Goal: Task Accomplishment & Management: Use online tool/utility

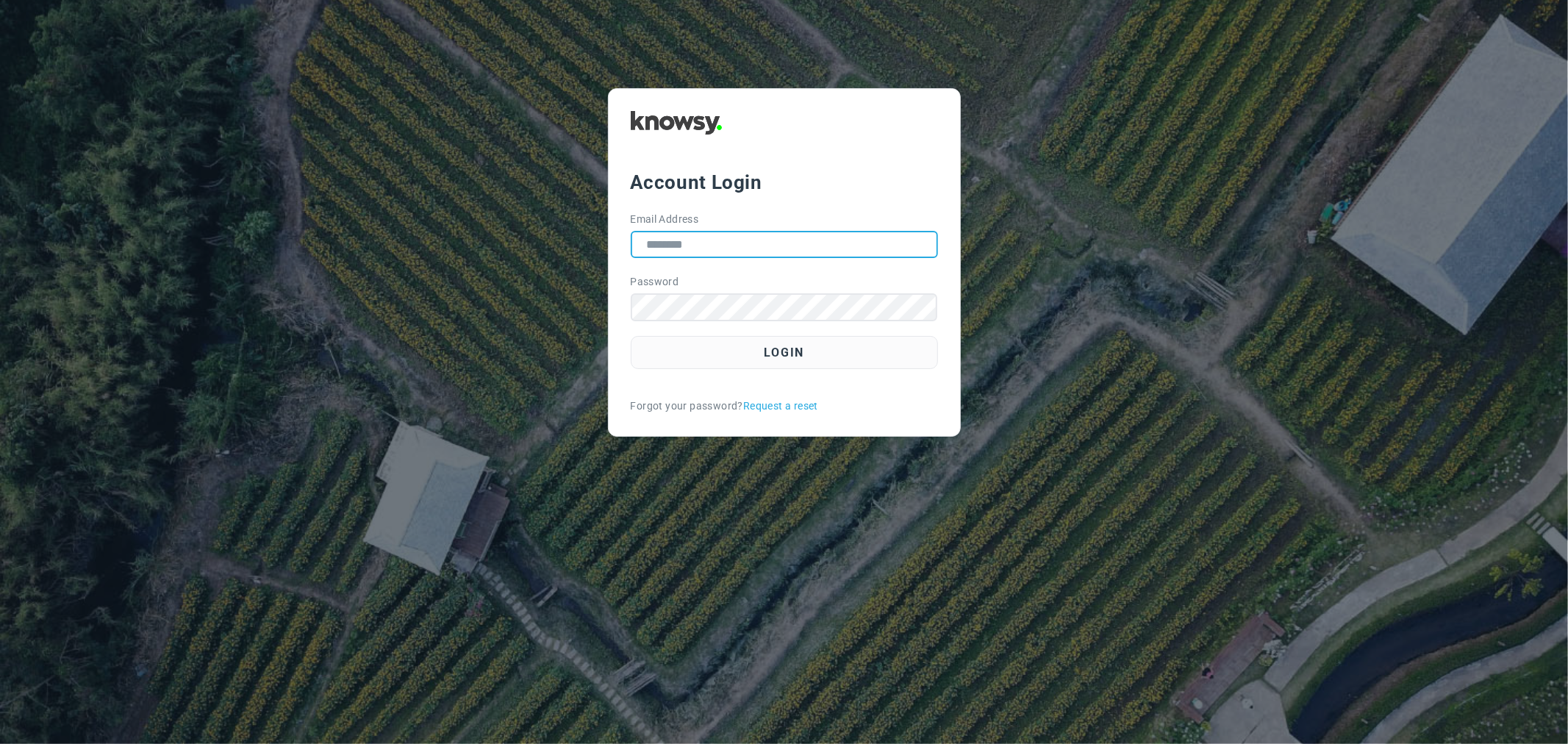
type input "**********"
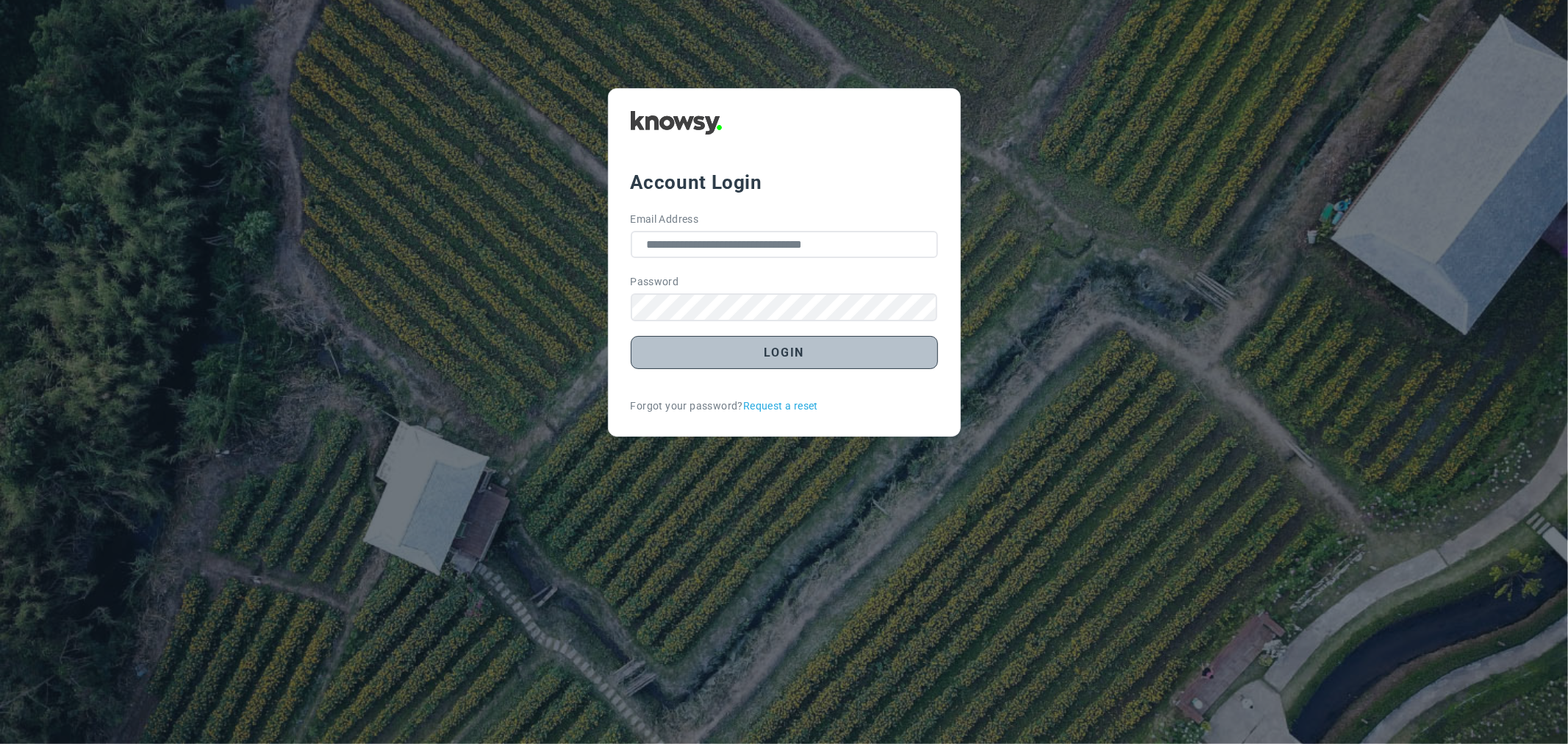
click at [791, 356] on button "Login" at bounding box center [784, 353] width 307 height 33
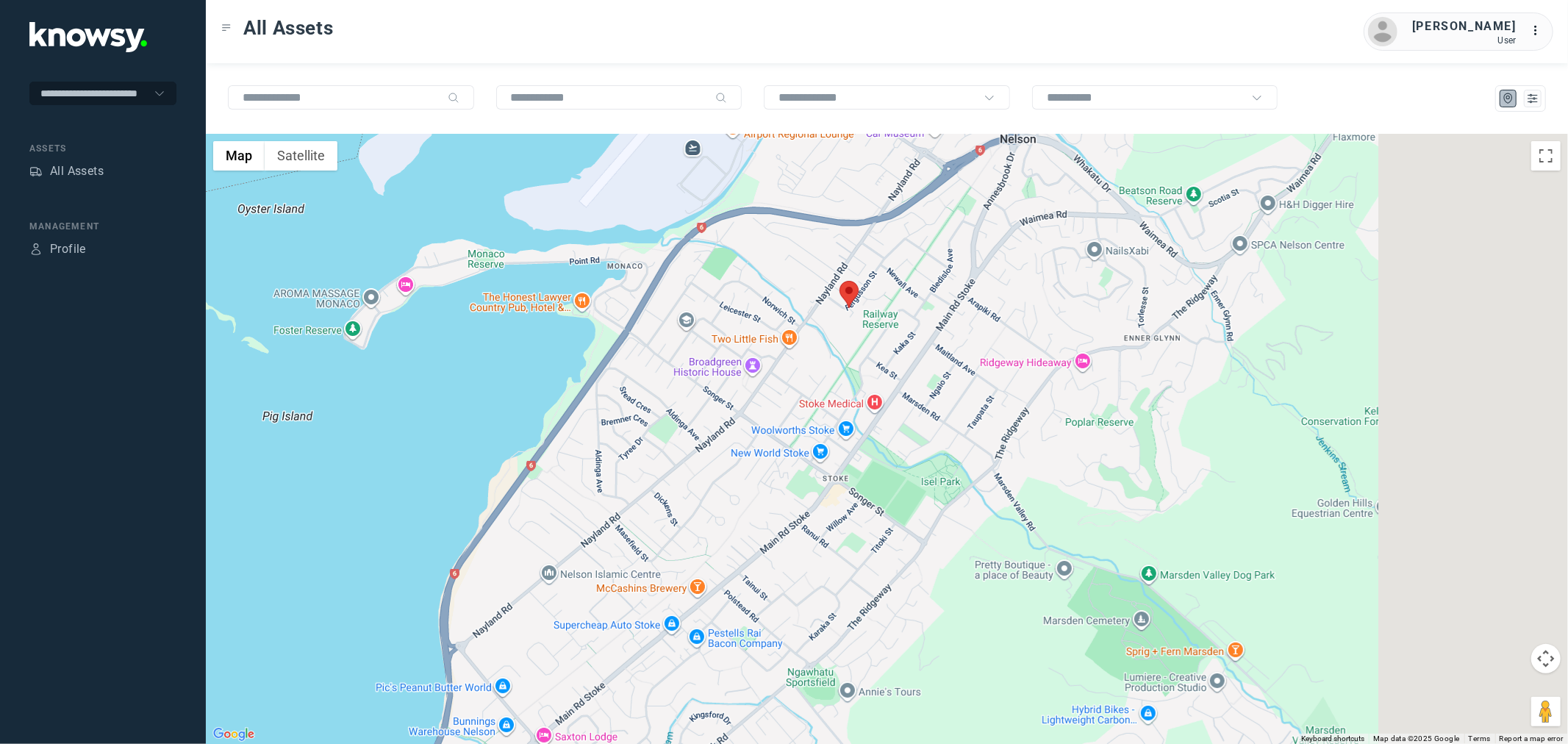
drag, startPoint x: 1000, startPoint y: 380, endPoint x: 247, endPoint y: 635, distance: 795.0
click at [247, 635] on div at bounding box center [887, 438] width 1363 height 610
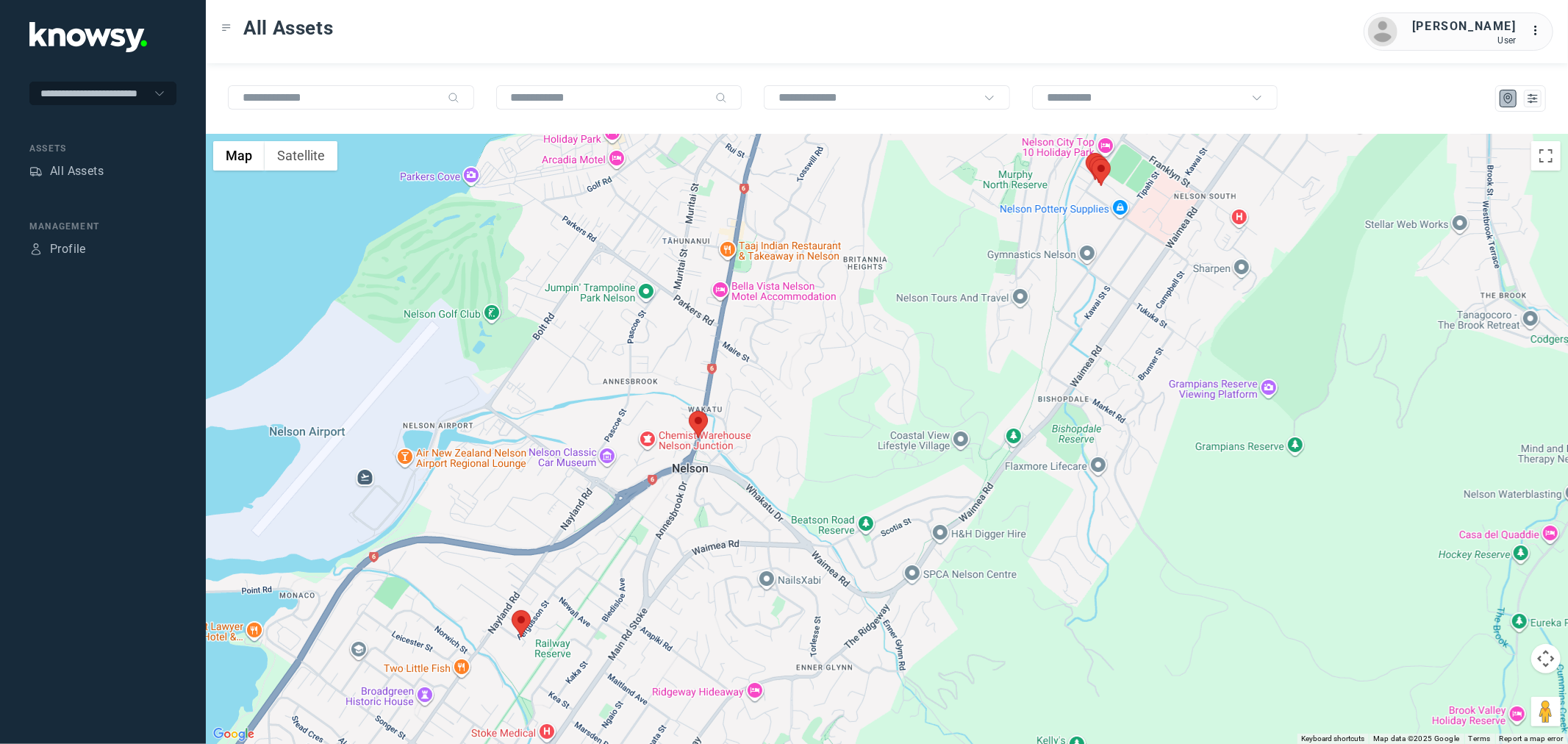
drag, startPoint x: 770, startPoint y: 357, endPoint x: 698, endPoint y: 599, distance: 252.5
click at [702, 604] on div at bounding box center [887, 438] width 1363 height 610
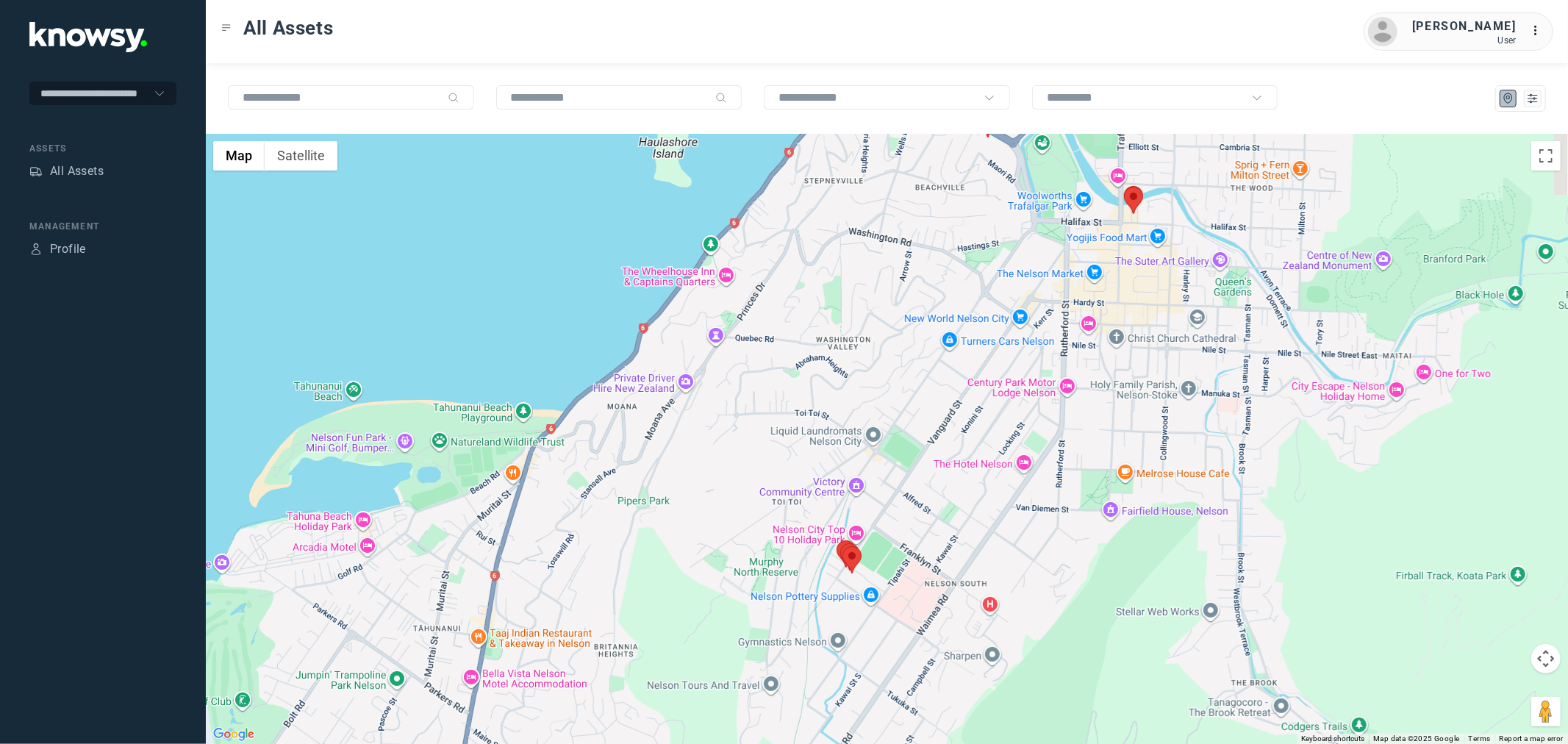
drag, startPoint x: 913, startPoint y: 279, endPoint x: 677, endPoint y: 640, distance: 431.3
click at [678, 640] on div at bounding box center [887, 438] width 1363 height 610
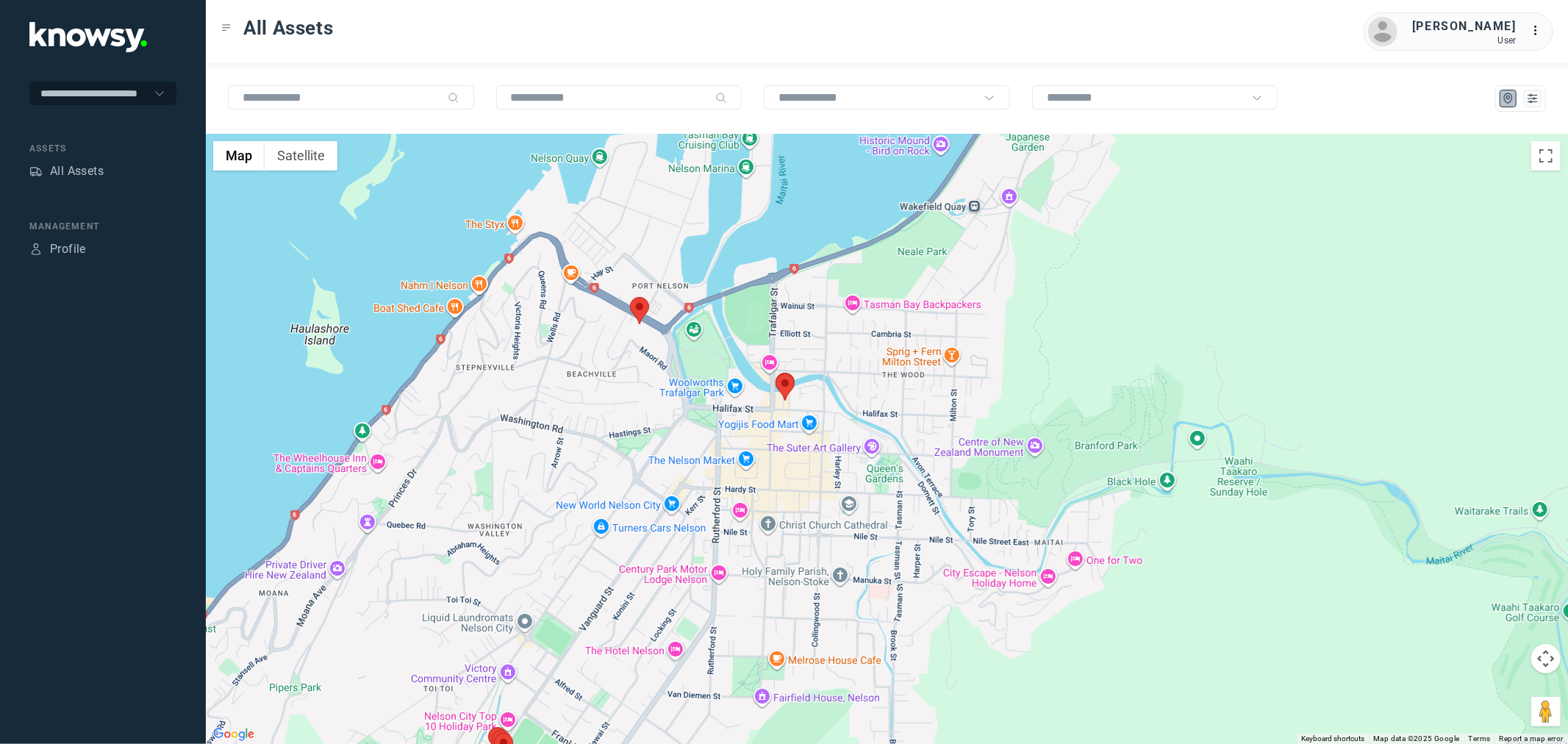
drag, startPoint x: 1035, startPoint y: 312, endPoint x: 679, endPoint y: 512, distance: 408.3
click at [679, 512] on div at bounding box center [887, 438] width 1363 height 610
click at [630, 297] on area at bounding box center [630, 297] width 0 height 0
click at [667, 222] on button "Close" at bounding box center [683, 228] width 35 height 35
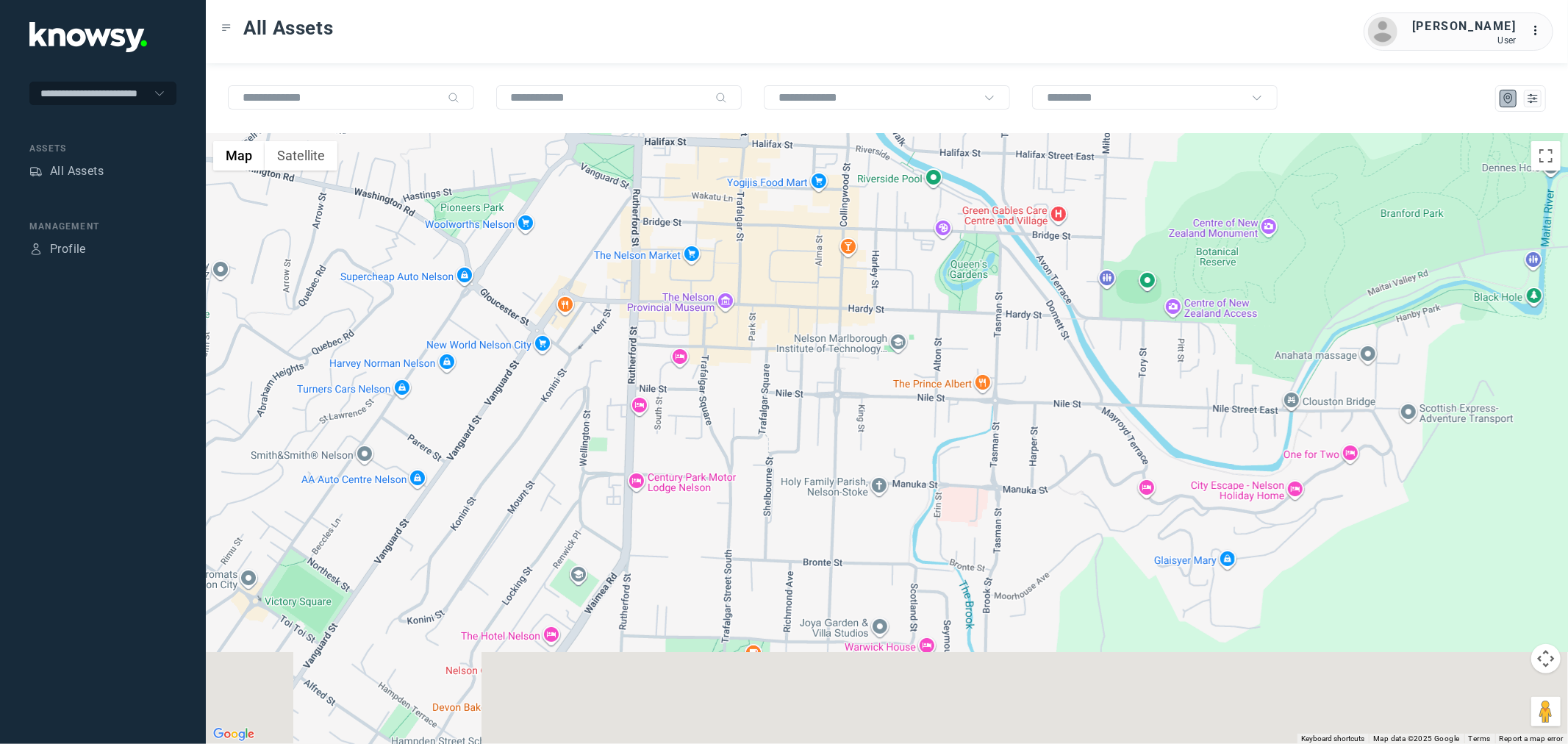
drag, startPoint x: 765, startPoint y: 560, endPoint x: 761, endPoint y: 285, distance: 275.0
click at [761, 285] on div at bounding box center [887, 438] width 1363 height 610
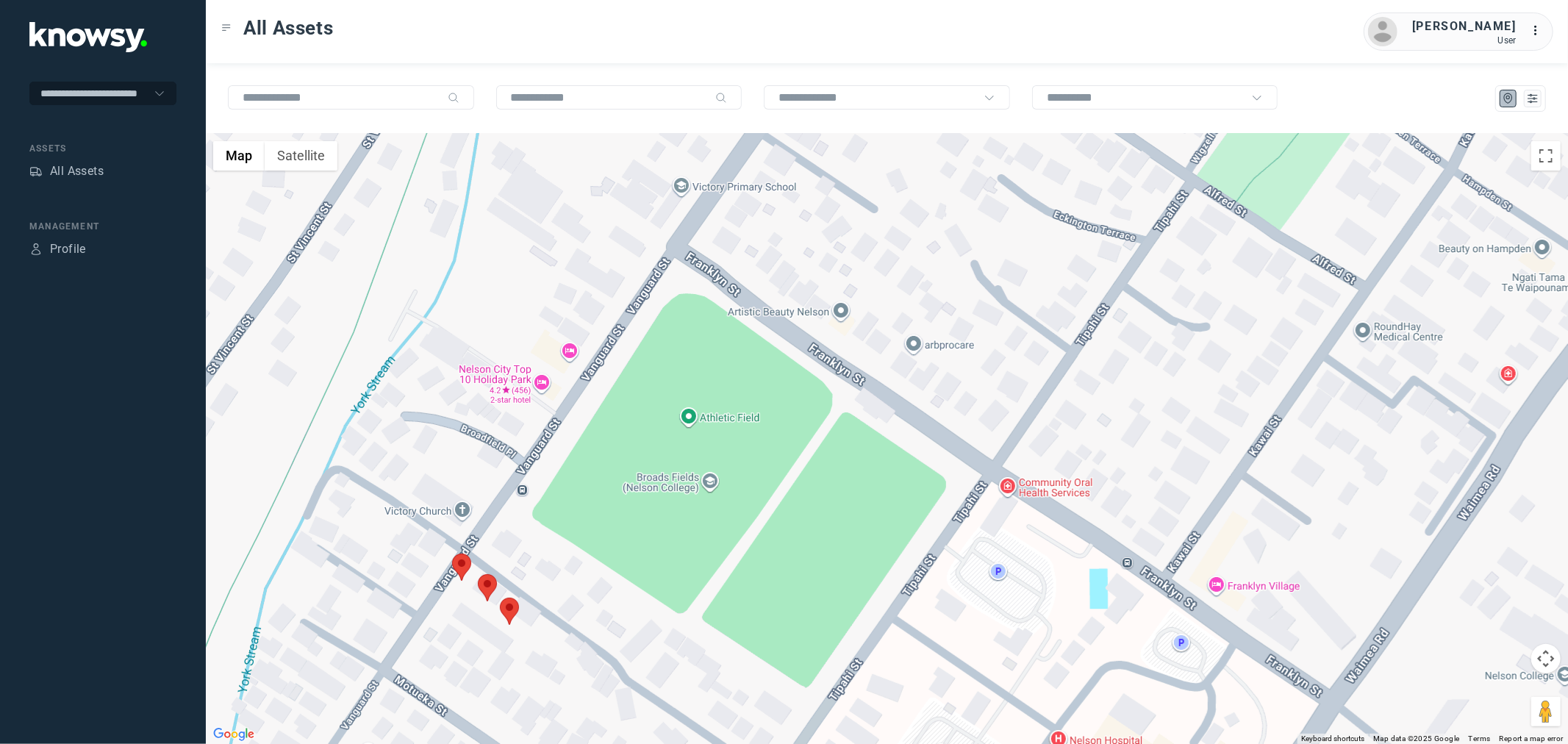
click at [452, 554] on area at bounding box center [452, 554] width 0 height 0
click at [500, 597] on area at bounding box center [500, 597] width 0 height 0
click at [548, 524] on button "Close" at bounding box center [553, 528] width 35 height 35
click at [478, 574] on area at bounding box center [478, 574] width 0 height 0
